Goal: Obtain resource: Obtain resource

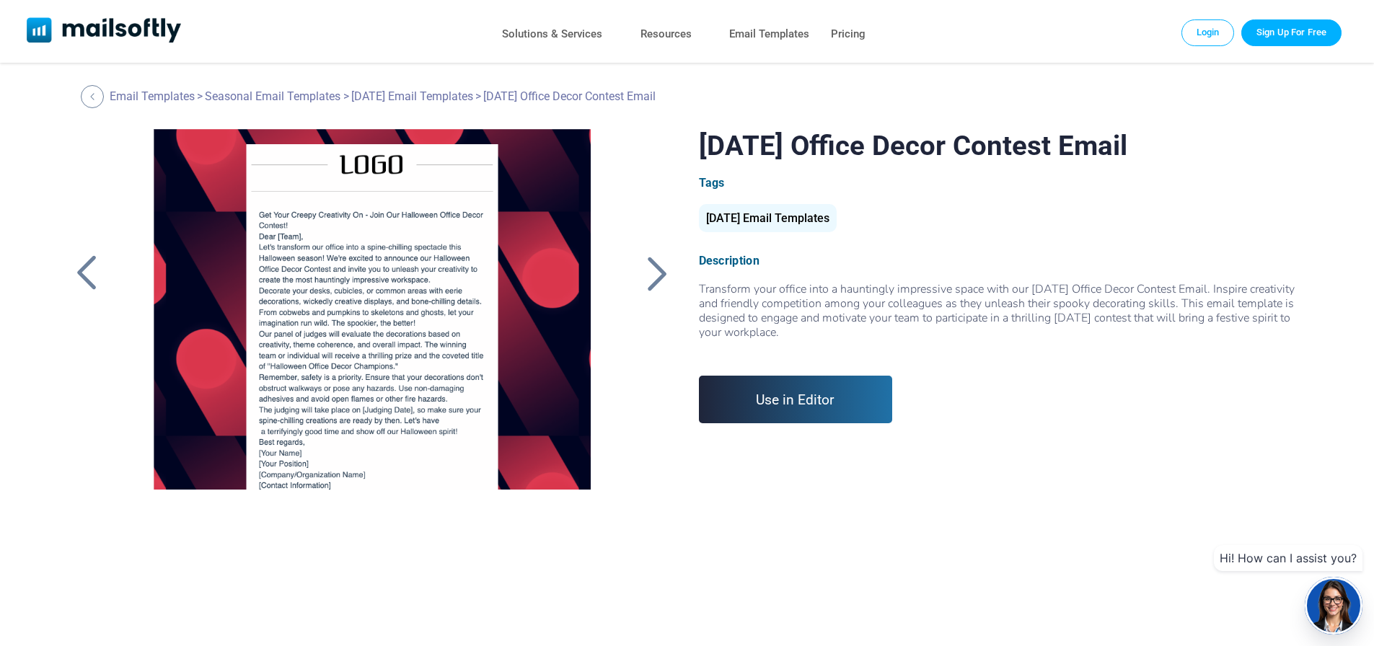
click at [309, 210] on div at bounding box center [371, 309] width 485 height 361
click at [789, 397] on link "Use in Editor" at bounding box center [796, 400] width 194 height 48
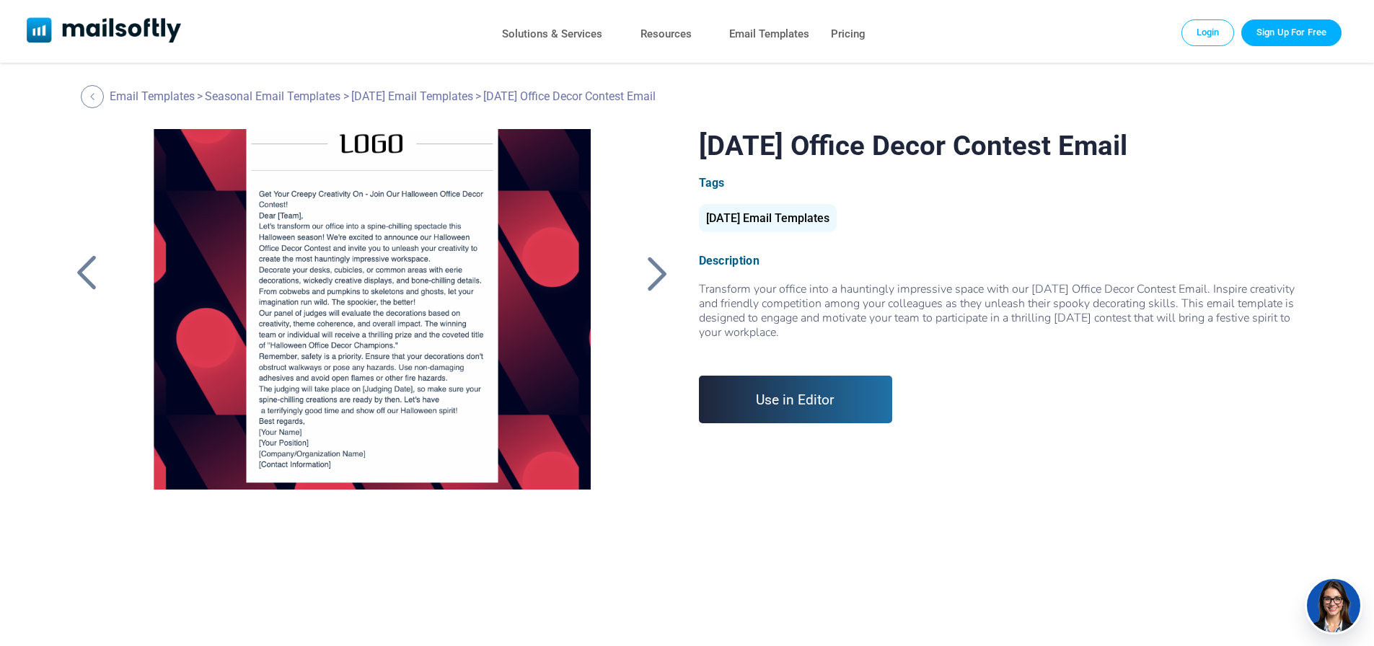
drag, startPoint x: 291, startPoint y: 292, endPoint x: 381, endPoint y: 256, distance: 96.4
click at [381, 256] on div at bounding box center [371, 309] width 485 height 361
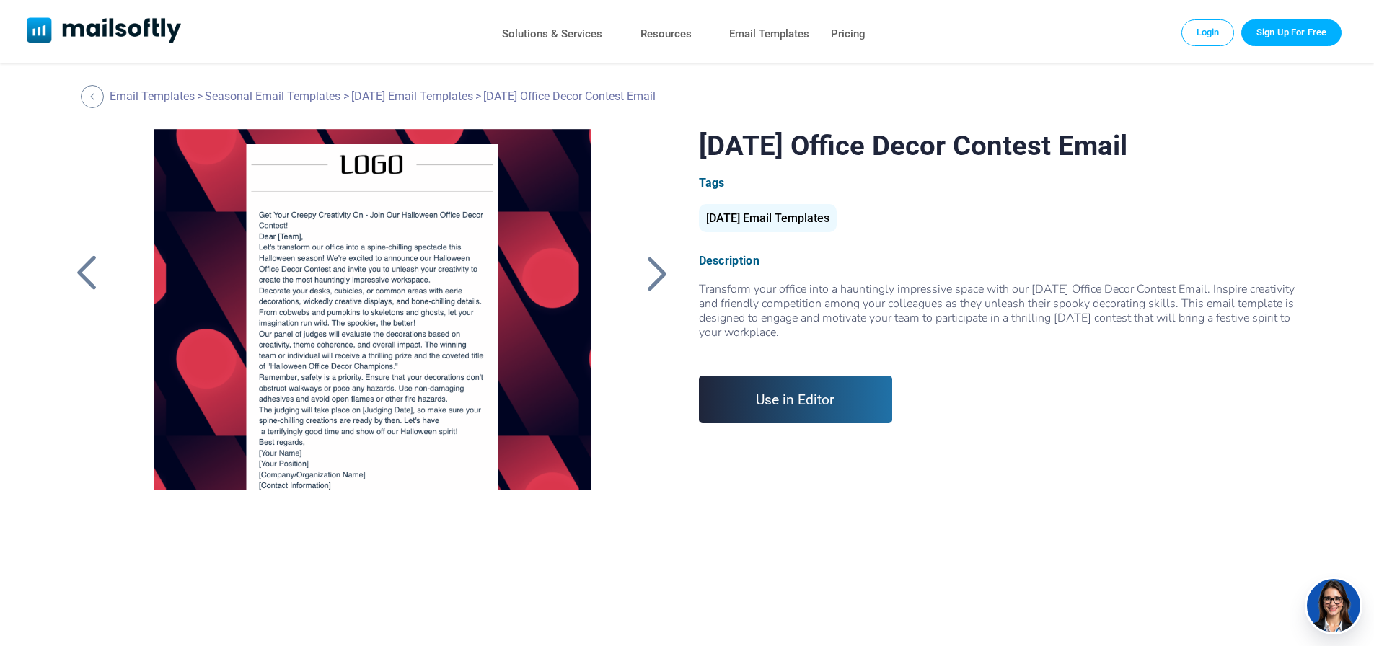
drag, startPoint x: 697, startPoint y: 138, endPoint x: 1217, endPoint y: 151, distance: 519.4
click at [1217, 151] on div "Halloween Office Decor Contest Email Tags Halloween Email Templates Description…" at bounding box center [687, 309] width 1237 height 361
copy h1 "[DATE] Office Decor Contest Email"
